Goal: Transaction & Acquisition: Purchase product/service

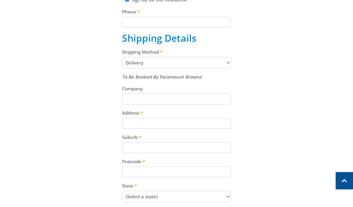
scroll to position [237, 0]
click at [224, 63] on select "Pickup from Gepps Cross Delivery" at bounding box center [176, 62] width 109 height 11
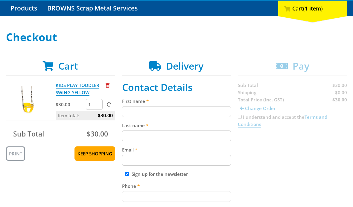
click at [156, 110] on input "First name" at bounding box center [176, 111] width 109 height 11
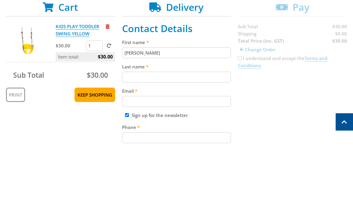
type input "[PERSON_NAME]"
click at [177, 131] on input "Last name" at bounding box center [176, 136] width 109 height 11
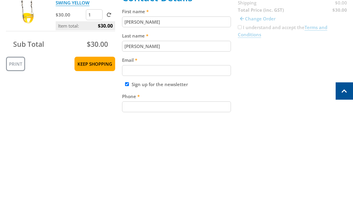
type input "[PERSON_NAME]"
click at [177, 155] on input "Email" at bounding box center [176, 160] width 109 height 11
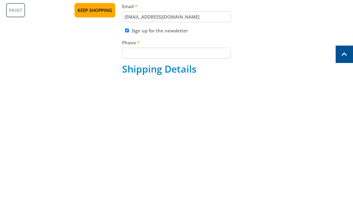
scroll to position [80, 0]
type input "[EMAIL_ADDRESS][DOMAIN_NAME]"
click at [193, 174] on input "Phone" at bounding box center [176, 179] width 109 height 11
type input "0438574485"
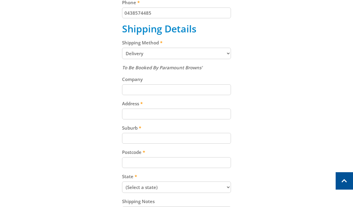
scroll to position [248, 0]
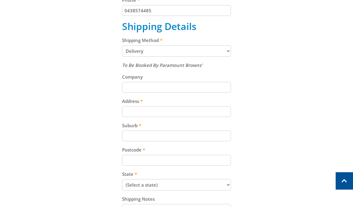
click at [204, 111] on input "Address" at bounding box center [176, 111] width 109 height 11
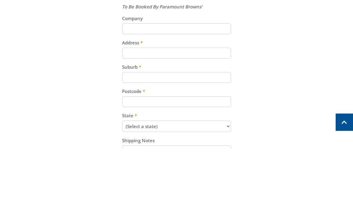
type input "[STREET_ADDRESS][PERSON_NAME]"
type input "7307"
select select "TAS"
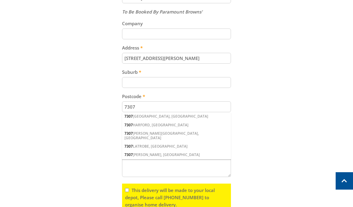
scroll to position [301, 0]
click at [158, 152] on div "7307 [PERSON_NAME], [GEOGRAPHIC_DATA]" at bounding box center [176, 155] width 109 height 8
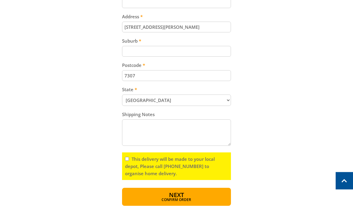
scroll to position [333, 0]
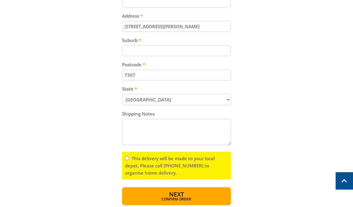
click at [183, 75] on input "7307" at bounding box center [176, 74] width 109 height 11
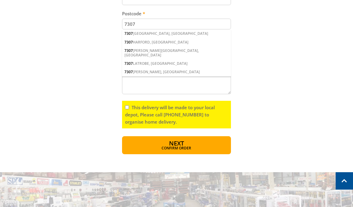
click at [128, 105] on input "This delivery will be made to your local depot, Please call [PHONE_NUMBER] to o…" at bounding box center [127, 107] width 4 height 4
checkbox input "true"
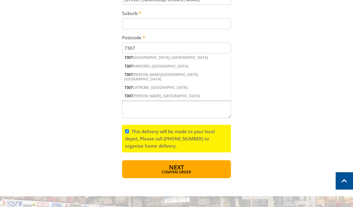
scroll to position [360, 0]
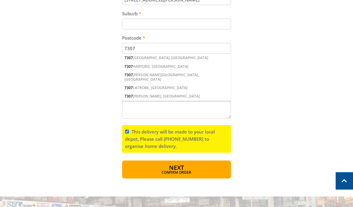
click at [155, 92] on div "7307 [PERSON_NAME], [GEOGRAPHIC_DATA]" at bounding box center [176, 96] width 109 height 8
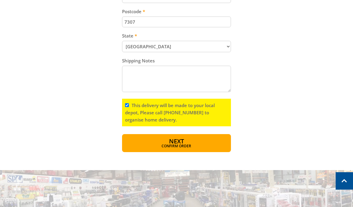
scroll to position [388, 0]
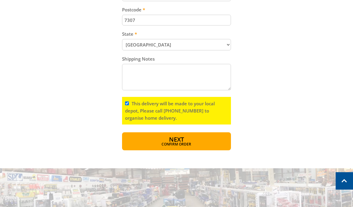
click at [182, 138] on span "Next" at bounding box center [176, 139] width 15 height 8
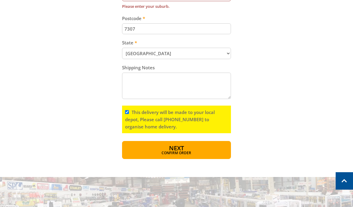
scroll to position [331, 0]
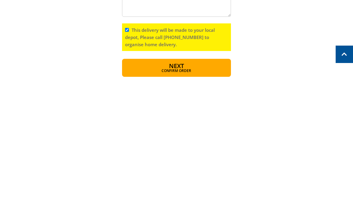
type input "Thirlstane"
click at [186, 185] on button "Next Confirm order" at bounding box center [176, 194] width 109 height 18
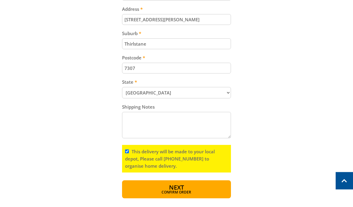
scroll to position [344, 0]
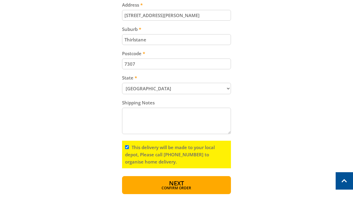
click at [192, 181] on button "Next Confirm order" at bounding box center [176, 185] width 109 height 18
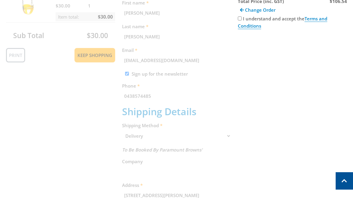
scroll to position [123, 0]
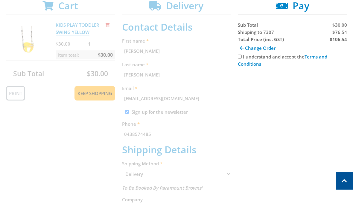
click at [239, 57] on input "I understand and accept the Terms and Conditions" at bounding box center [240, 56] width 4 height 4
checkbox input "true"
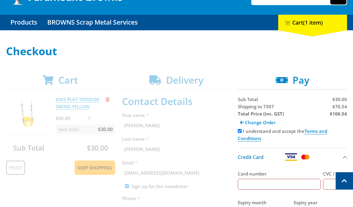
scroll to position [0, 0]
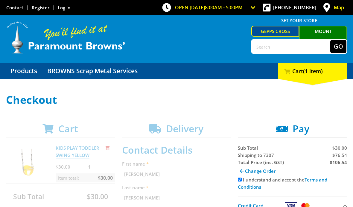
click at [235, 103] on h1 "Checkout" at bounding box center [176, 100] width 341 height 12
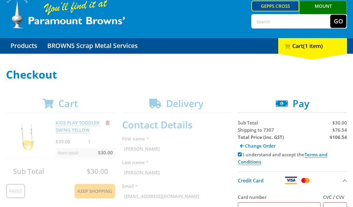
scroll to position [28, 0]
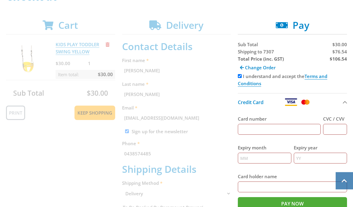
scroll to position [105, 0]
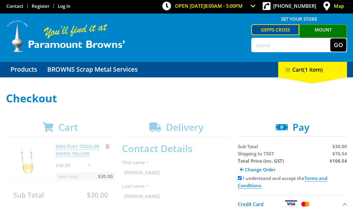
scroll to position [0, 0]
